Goal: Task Accomplishment & Management: Use online tool/utility

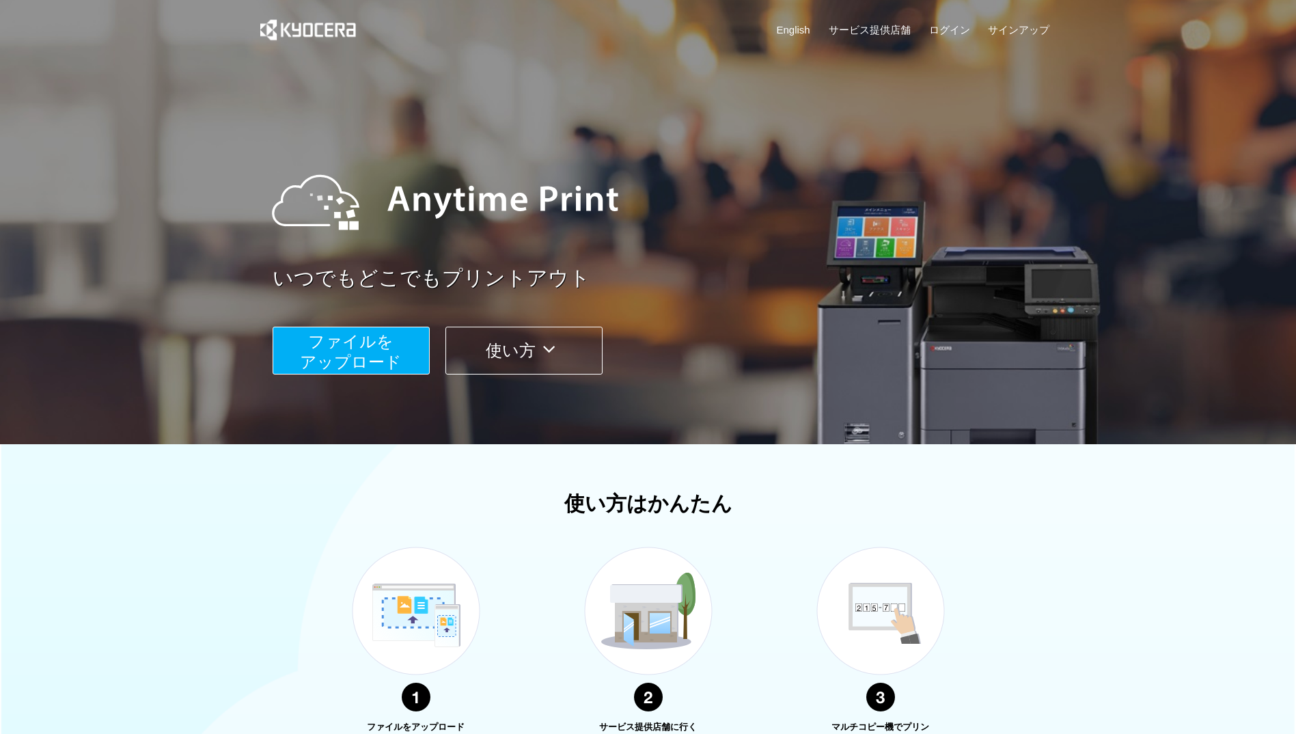
click at [378, 350] on span "ファイルを ​​アップロード" at bounding box center [351, 351] width 102 height 39
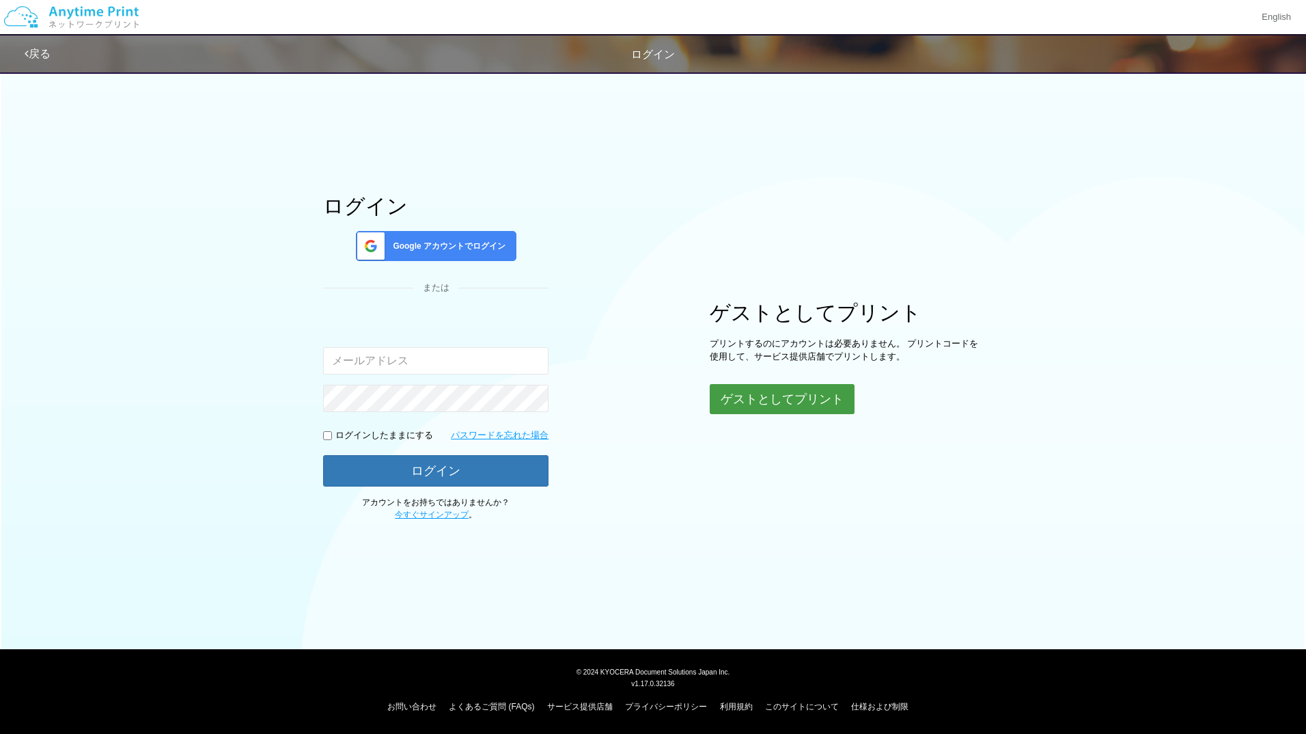
click at [771, 413] on button "ゲストとしてプリント" at bounding box center [782, 399] width 145 height 30
click at [764, 407] on button "ゲストとしてプリント" at bounding box center [782, 399] width 145 height 30
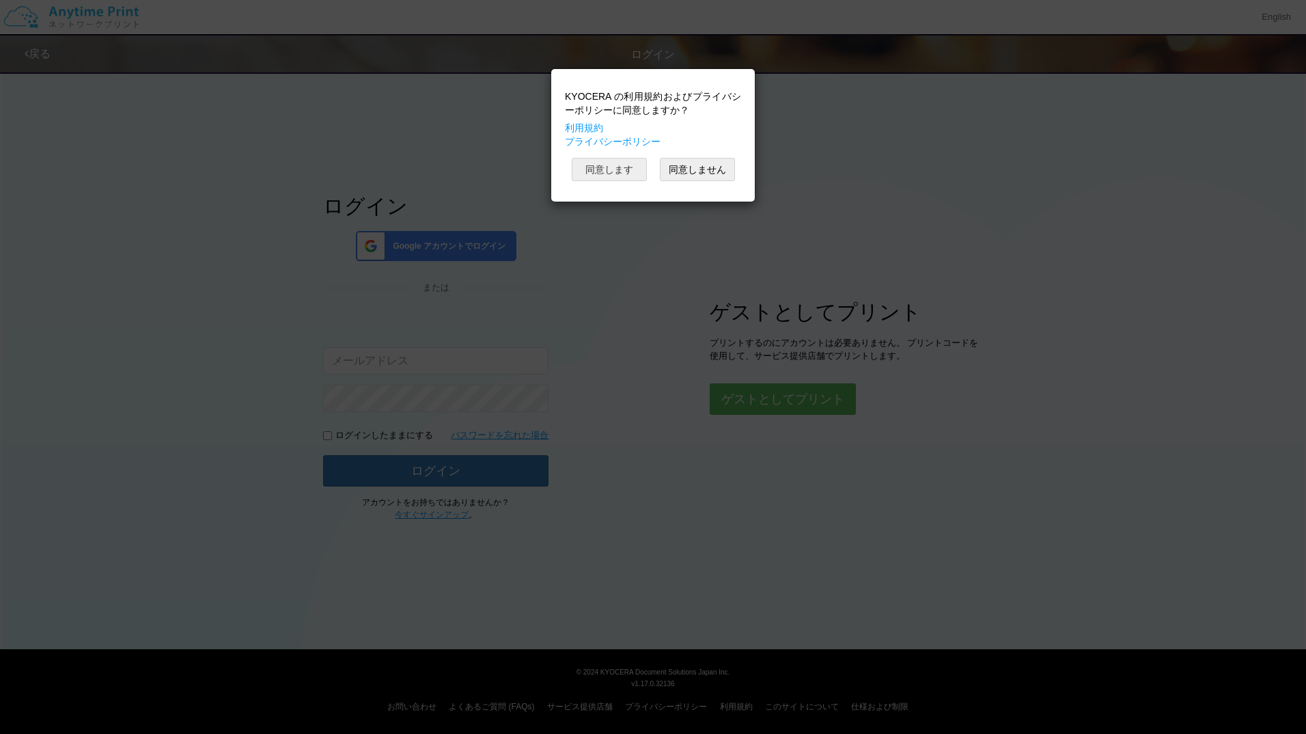
click at [599, 165] on button "同意します" at bounding box center [609, 169] width 75 height 23
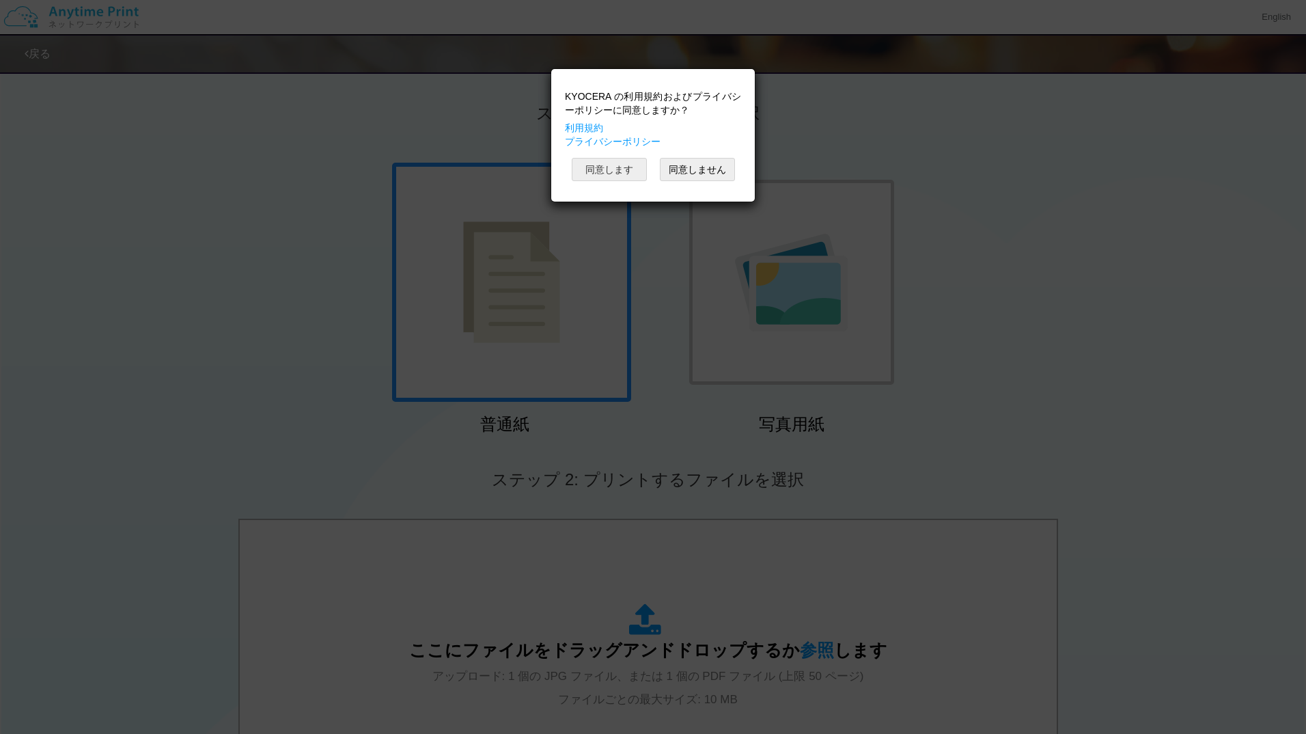
click at [628, 174] on button "同意します" at bounding box center [609, 169] width 75 height 23
click at [626, 161] on button "同意します" at bounding box center [609, 169] width 75 height 23
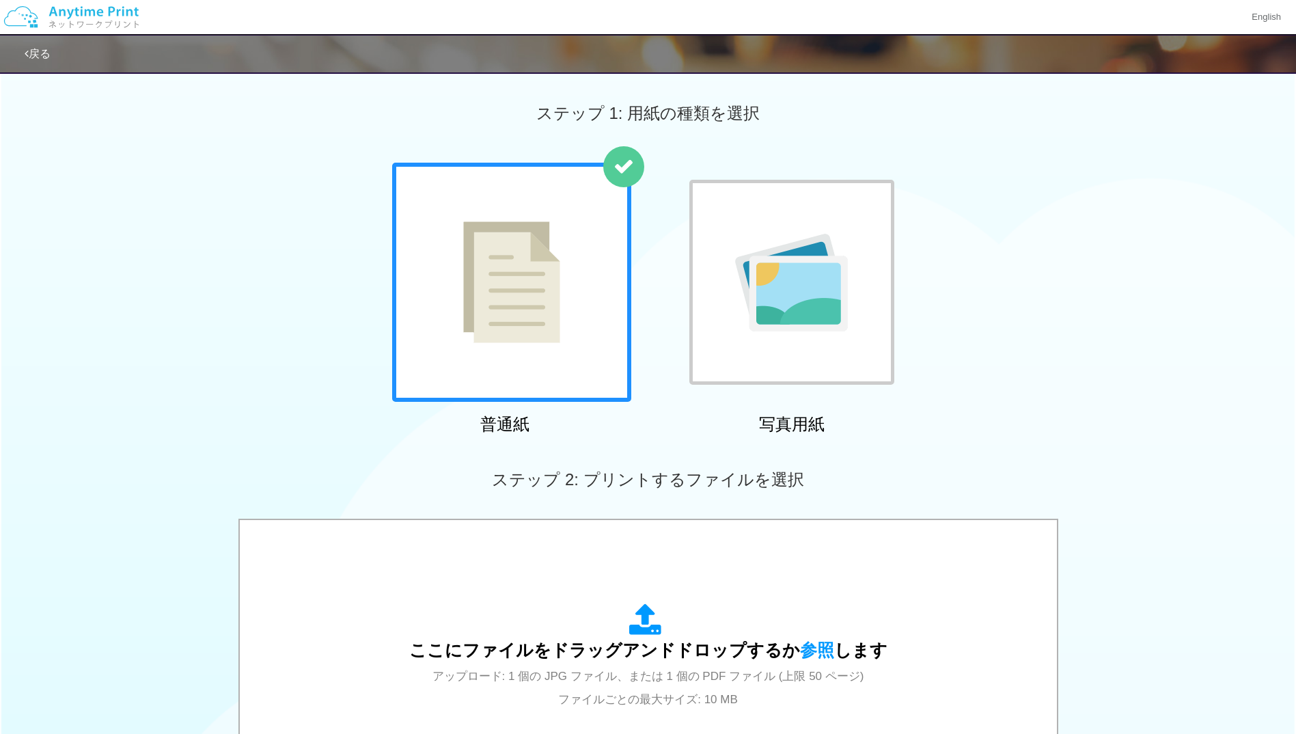
click at [495, 326] on img at bounding box center [511, 282] width 97 height 122
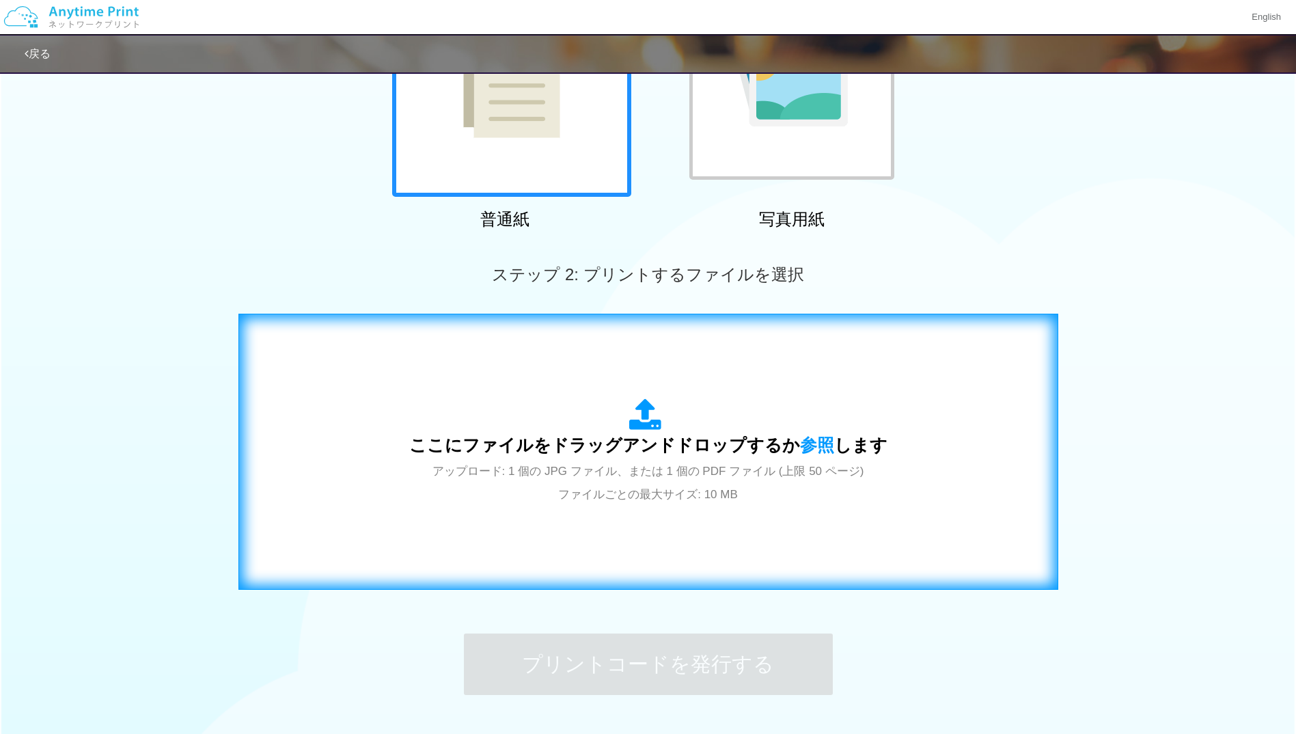
scroll to position [305, 0]
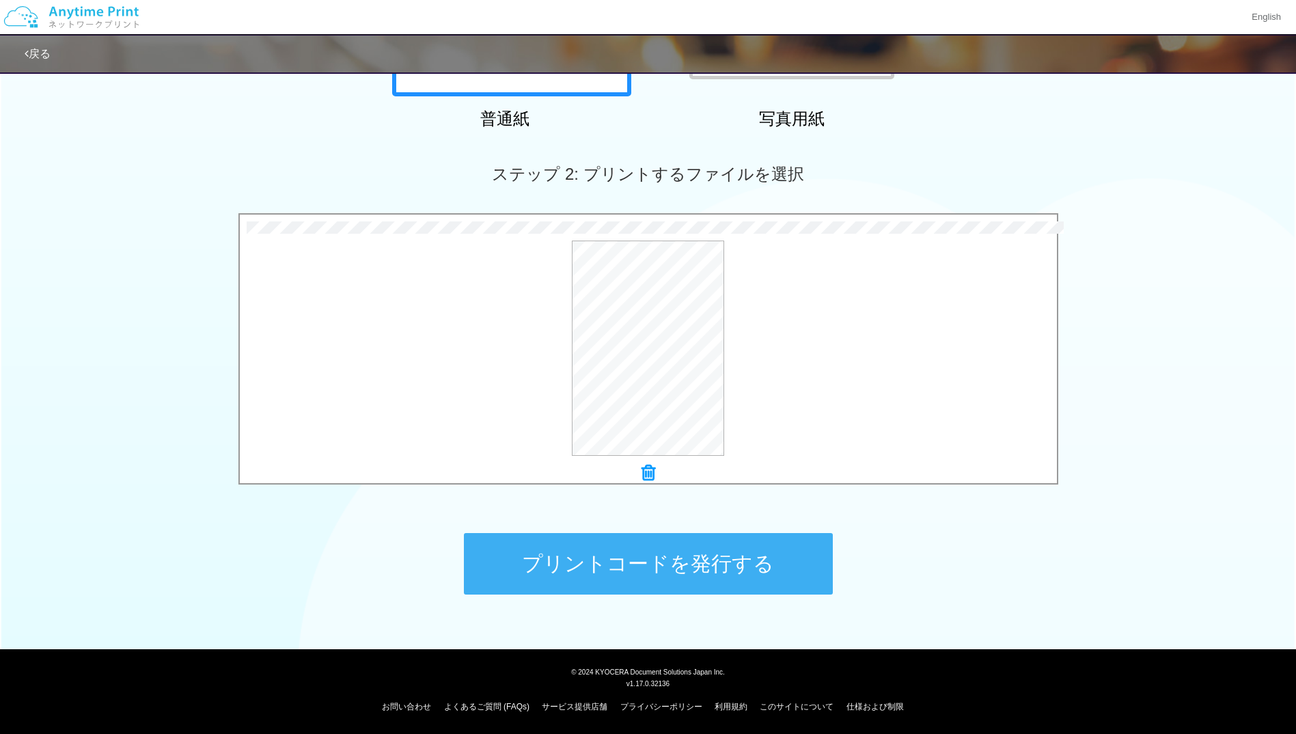
click at [700, 562] on button "プリントコードを発行する" at bounding box center [648, 563] width 369 height 61
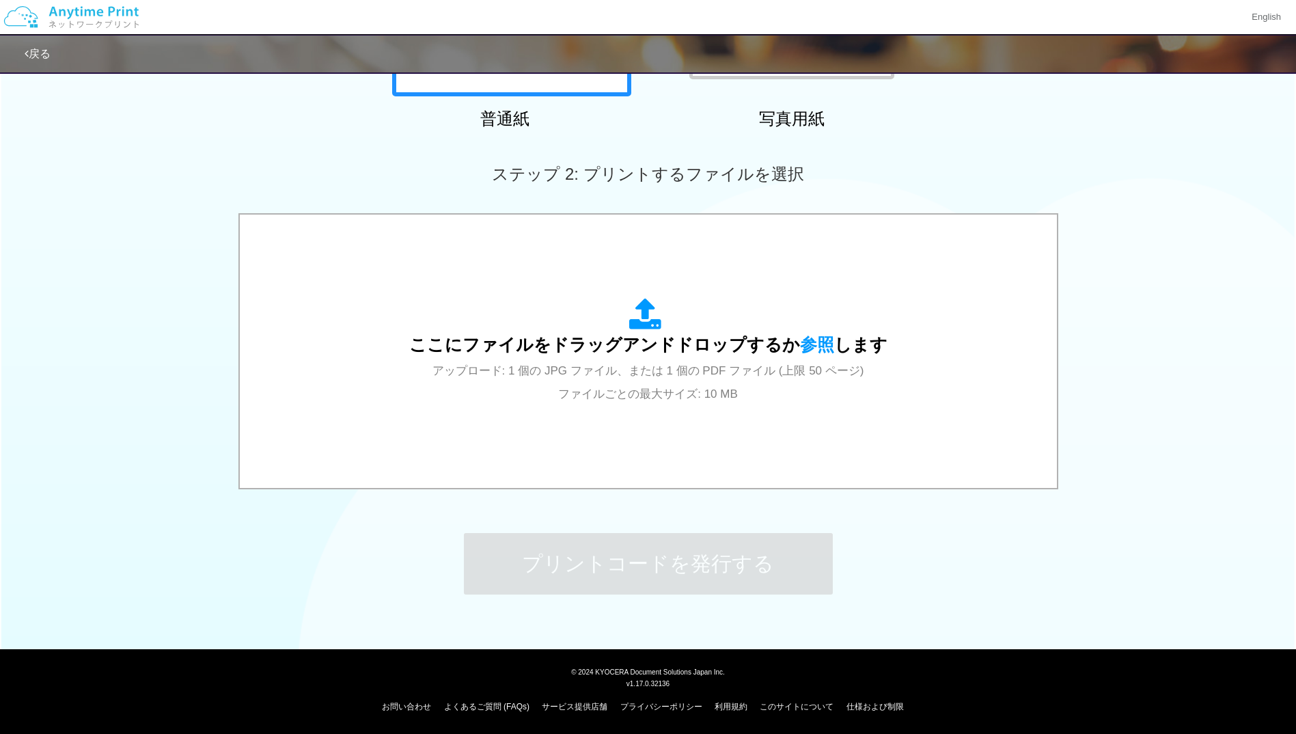
scroll to position [0, 0]
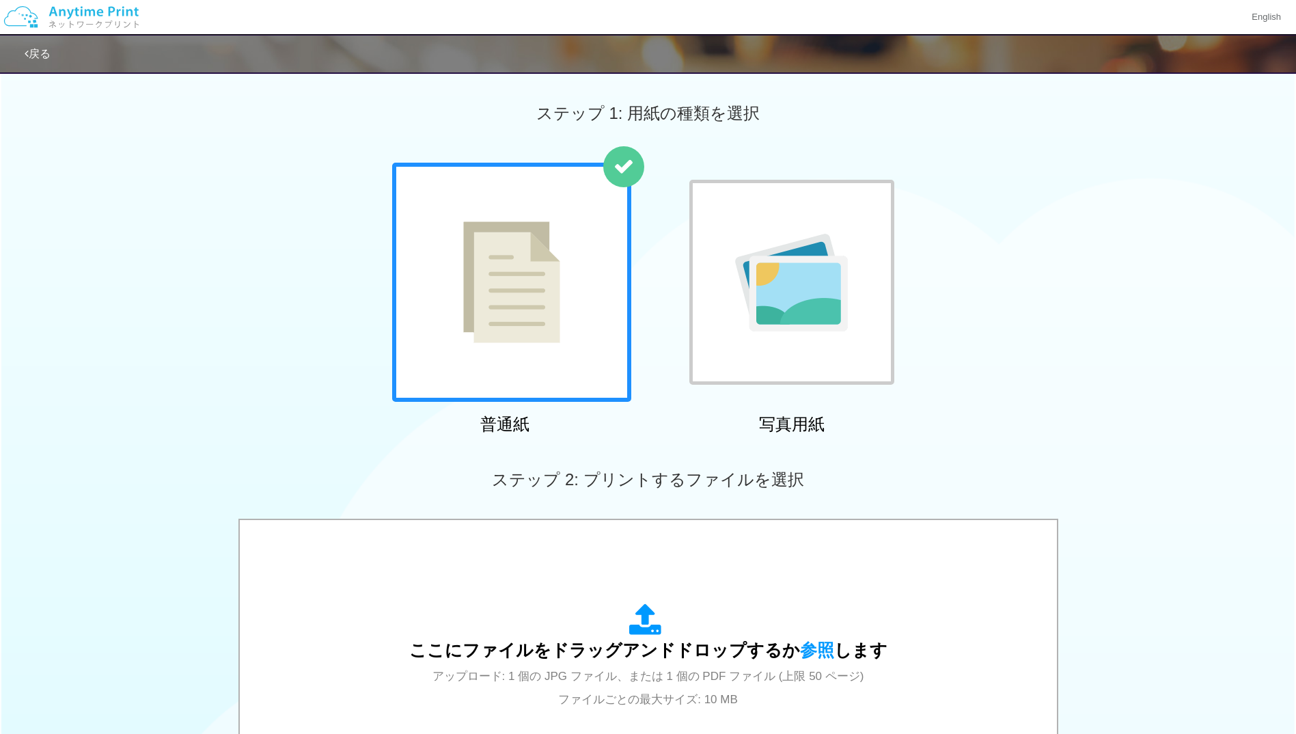
click at [700, 562] on body "English 戻る ステップ 1: 用紙の種類を選択 普通紙 写真用紙" at bounding box center [648, 504] width 1296 height 1009
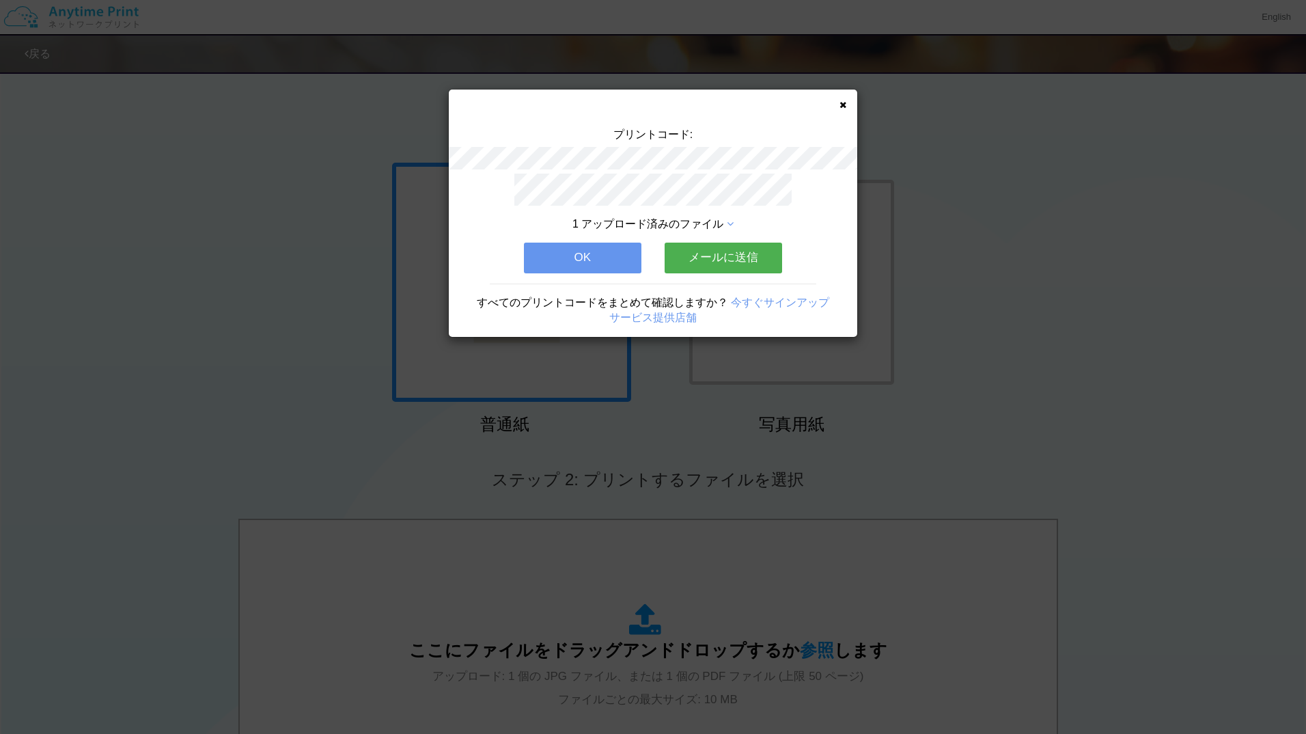
click at [590, 247] on button "OK" at bounding box center [582, 258] width 117 height 30
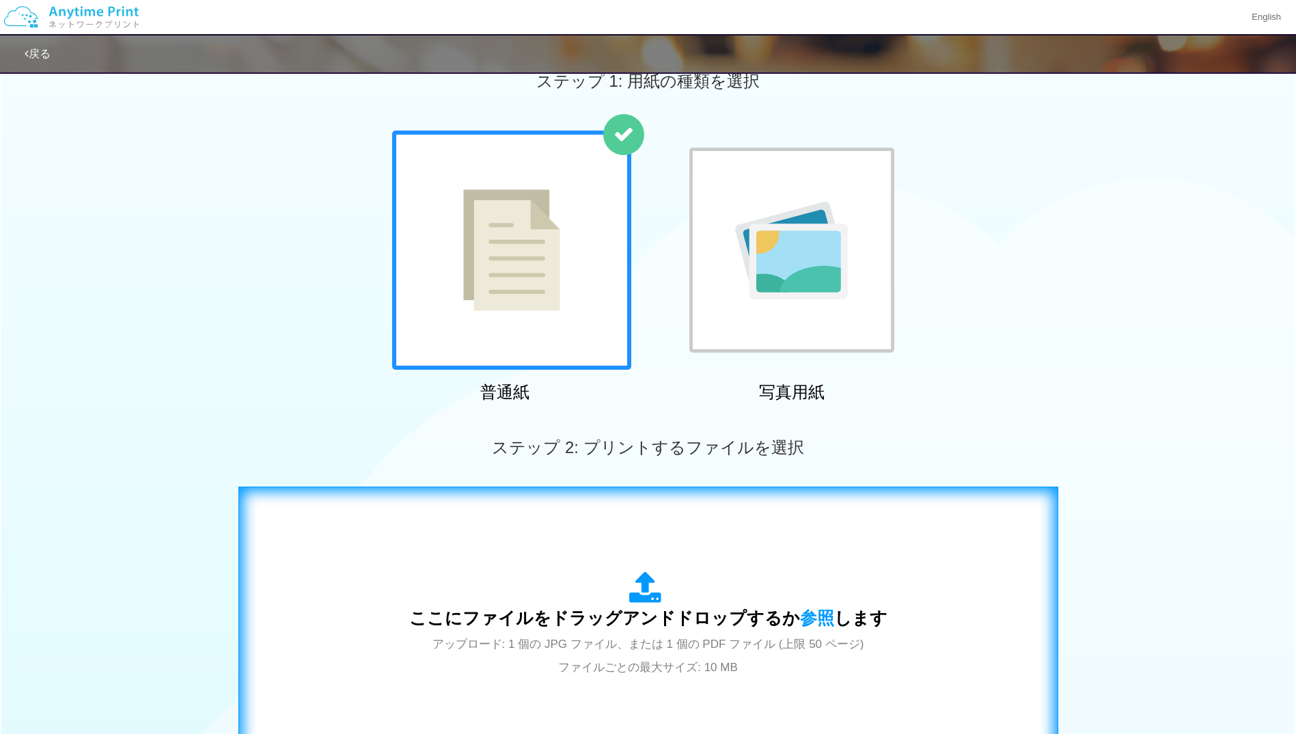
scroll to position [169, 0]
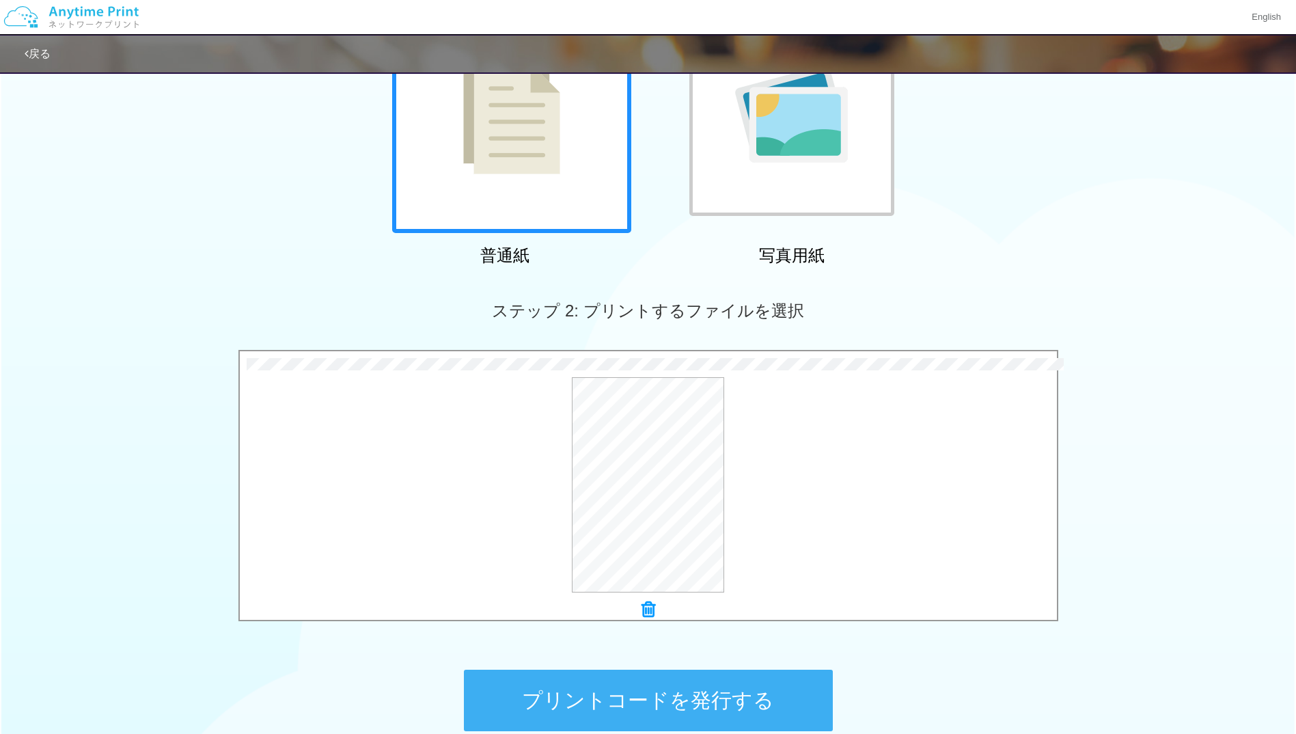
click at [662, 700] on button "プリントコードを発行する" at bounding box center [648, 699] width 369 height 61
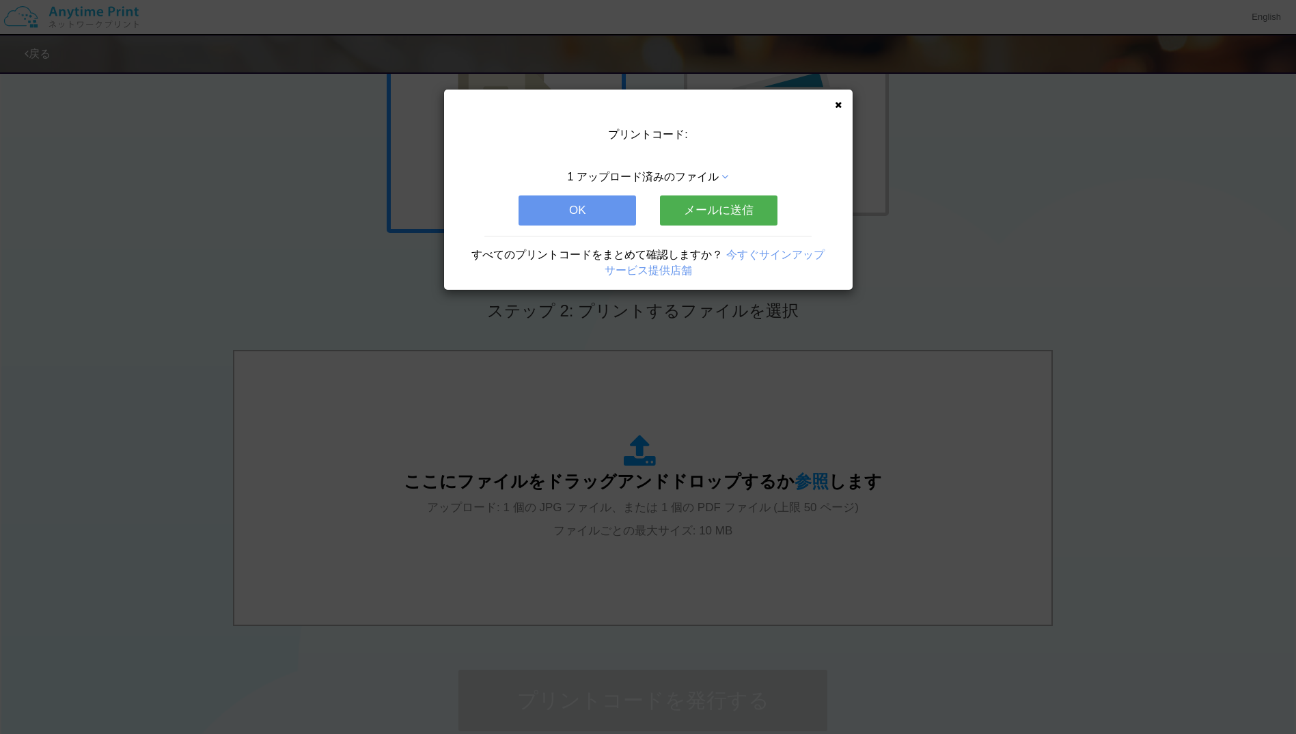
scroll to position [0, 0]
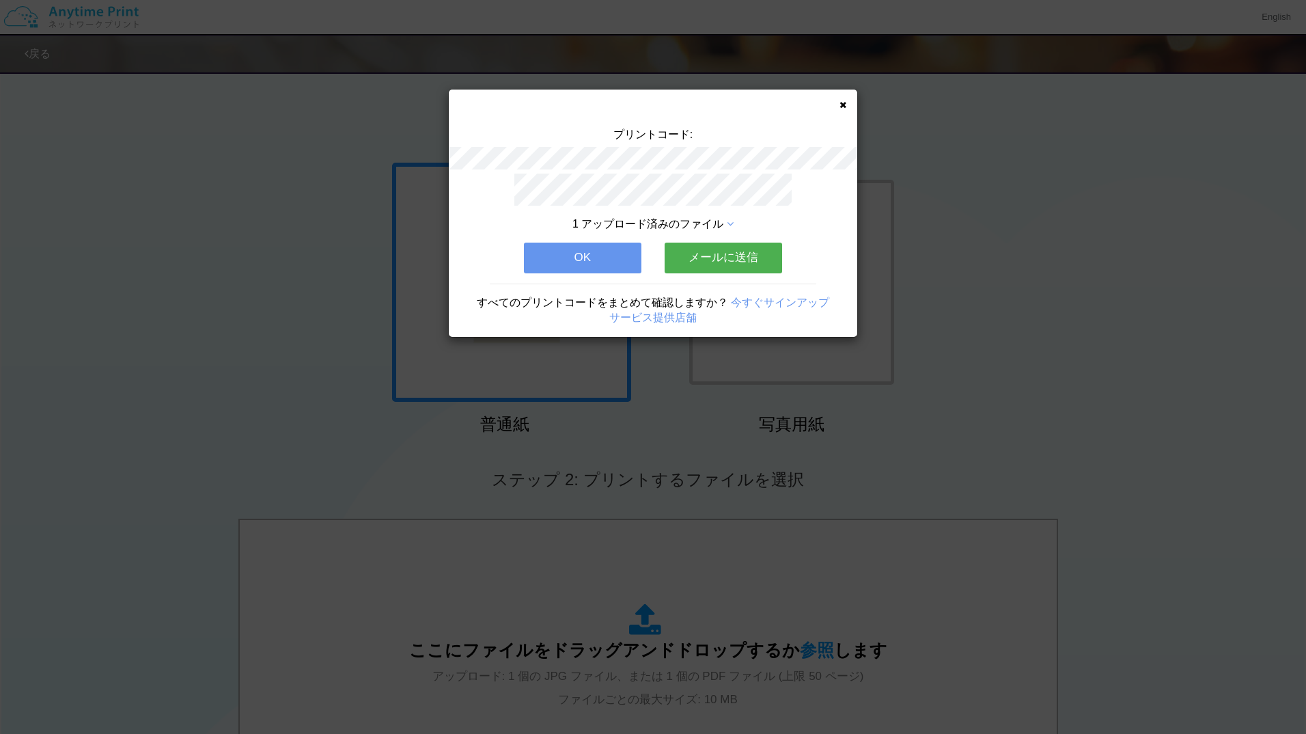
click at [557, 245] on button "OK" at bounding box center [582, 258] width 117 height 30
